Goal: Transaction & Acquisition: Purchase product/service

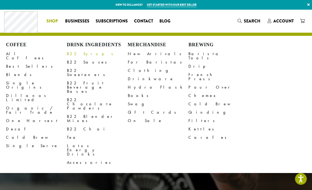
click at [79, 53] on link "B22 Syrups" at bounding box center [97, 54] width 61 height 8
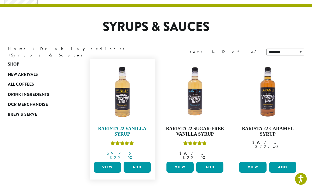
click at [118, 104] on img at bounding box center [122, 92] width 60 height 60
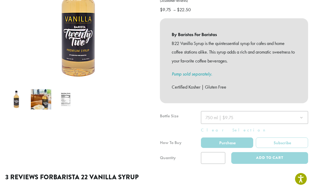
scroll to position [165, 0]
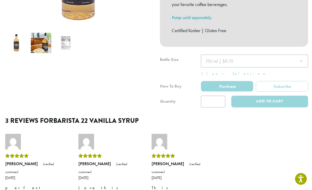
click at [266, 55] on div at bounding box center [234, 81] width 148 height 53
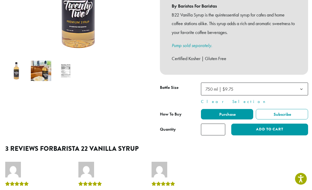
scroll to position [137, 0]
click at [304, 83] on b at bounding box center [301, 89] width 13 height 13
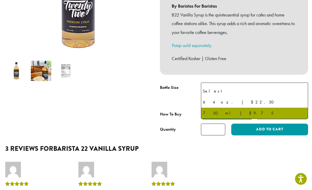
select select "*****"
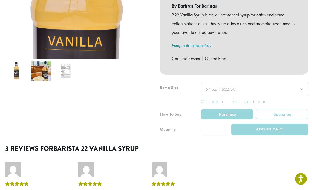
click at [218, 118] on div at bounding box center [234, 109] width 148 height 53
click at [212, 118] on div at bounding box center [234, 109] width 148 height 53
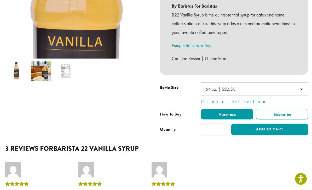
click at [215, 124] on input "*" at bounding box center [213, 130] width 24 height 12
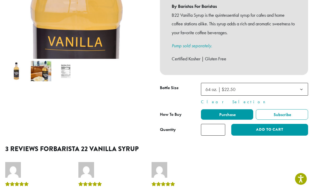
type input "*"
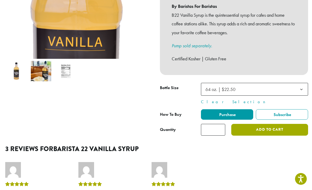
type input "*"
click at [266, 124] on button "Add to cart" at bounding box center [270, 130] width 77 height 12
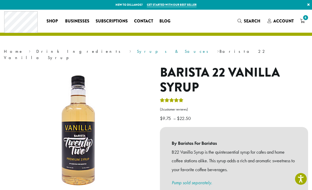
click at [137, 49] on link "Syrups & Sauces" at bounding box center [174, 51] width 75 height 5
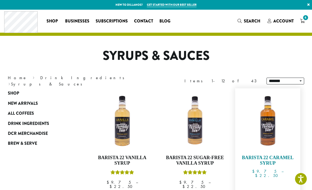
click at [272, 127] on img at bounding box center [268, 121] width 60 height 60
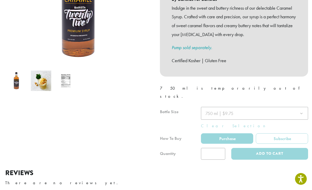
scroll to position [180, 0]
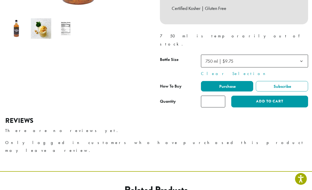
click at [219, 96] on input "*" at bounding box center [213, 102] width 24 height 12
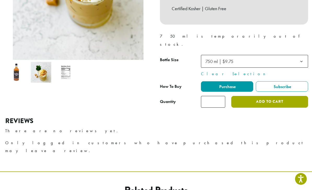
type input "*"
click at [263, 96] on button "Add to cart" at bounding box center [270, 102] width 77 height 12
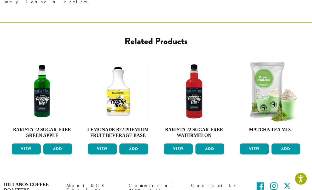
scroll to position [342, 0]
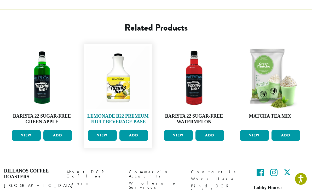
click at [119, 52] on img at bounding box center [118, 77] width 63 height 63
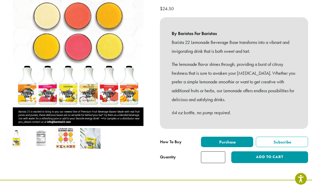
scroll to position [108, 0]
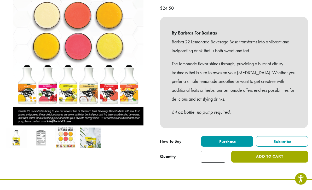
click at [259, 151] on button "Add to cart" at bounding box center [270, 157] width 77 height 12
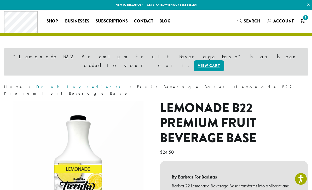
click at [36, 84] on link "Drink Ingredients" at bounding box center [80, 86] width 88 height 5
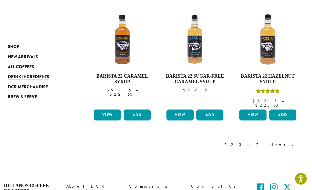
scroll to position [441, 0]
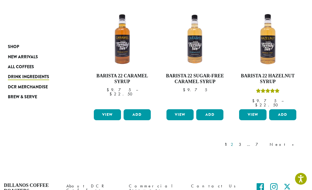
click at [236, 142] on link "2" at bounding box center [233, 145] width 7 height 6
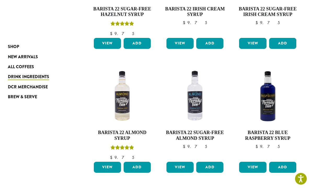
scroll to position [150, 0]
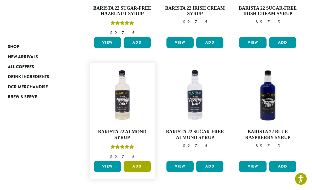
click at [138, 164] on button "Add" at bounding box center [137, 166] width 27 height 11
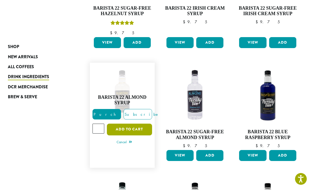
click at [139, 127] on button "Add to cart" at bounding box center [129, 130] width 45 height 12
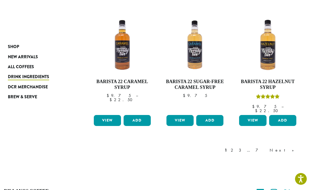
scroll to position [471, 0]
click at [245, 148] on link "3" at bounding box center [241, 151] width 7 height 6
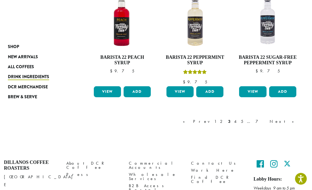
scroll to position [450, 0]
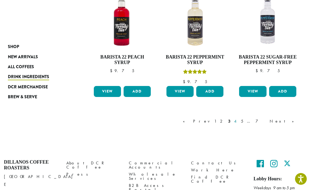
click at [239, 118] on link "4" at bounding box center [235, 121] width 5 height 6
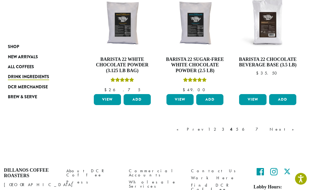
scroll to position [449, 0]
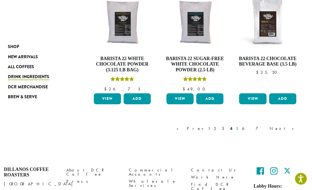
click at [240, 127] on link "5" at bounding box center [237, 129] width 4 height 6
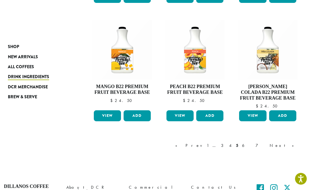
scroll to position [487, 0]
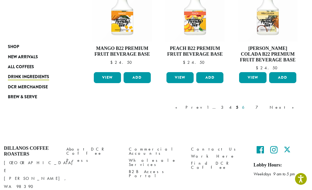
click at [253, 106] on link "6" at bounding box center [247, 107] width 12 height 6
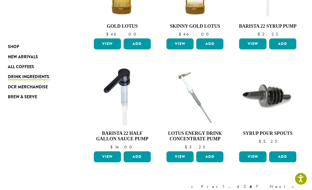
scroll to position [421, 0]
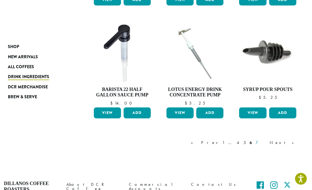
click at [267, 140] on link "7" at bounding box center [261, 143] width 13 height 6
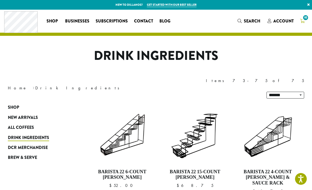
click at [307, 14] on span "10" at bounding box center [305, 17] width 7 height 7
